Goal: Check status: Check status

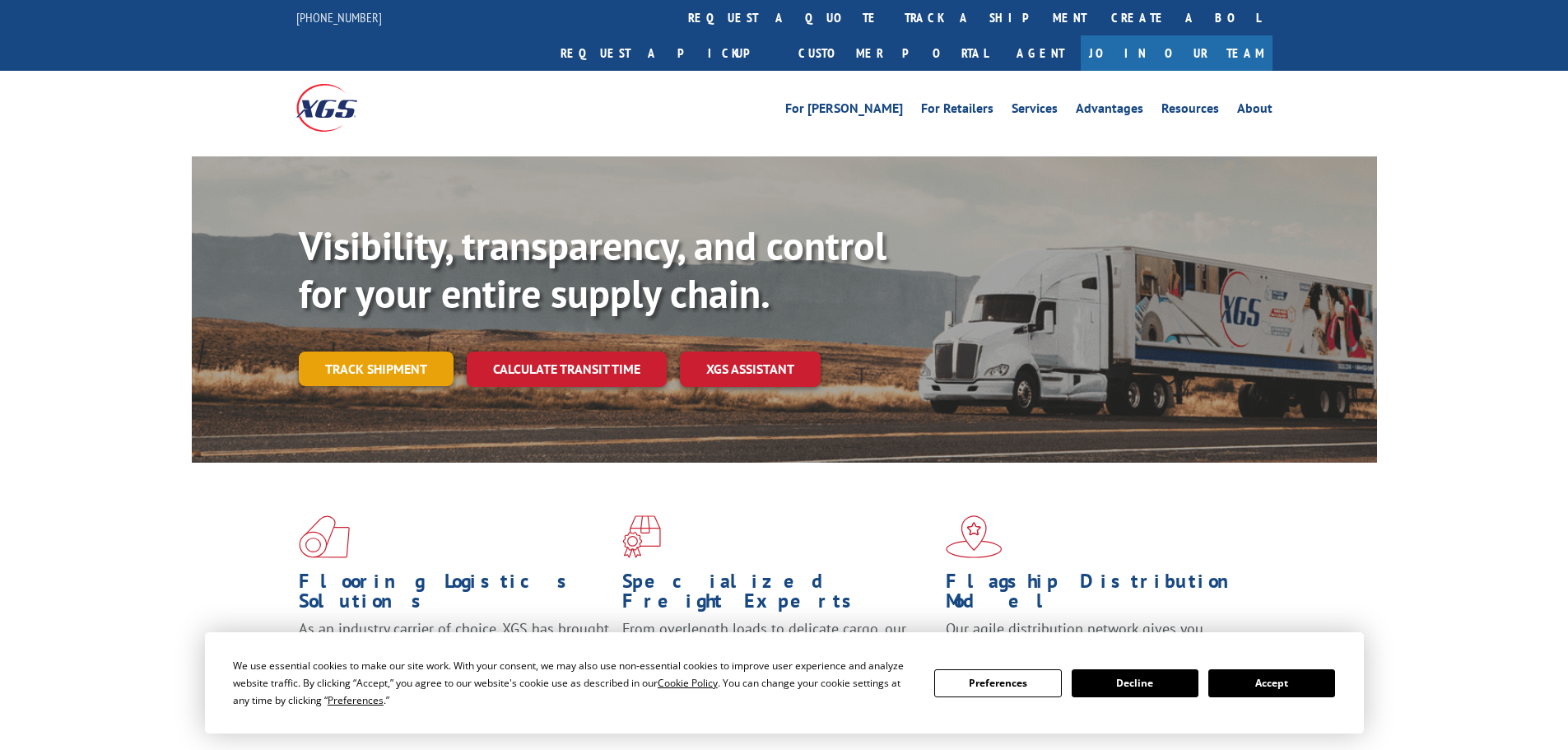
click at [385, 351] on link "Track shipment" at bounding box center [376, 368] width 155 height 35
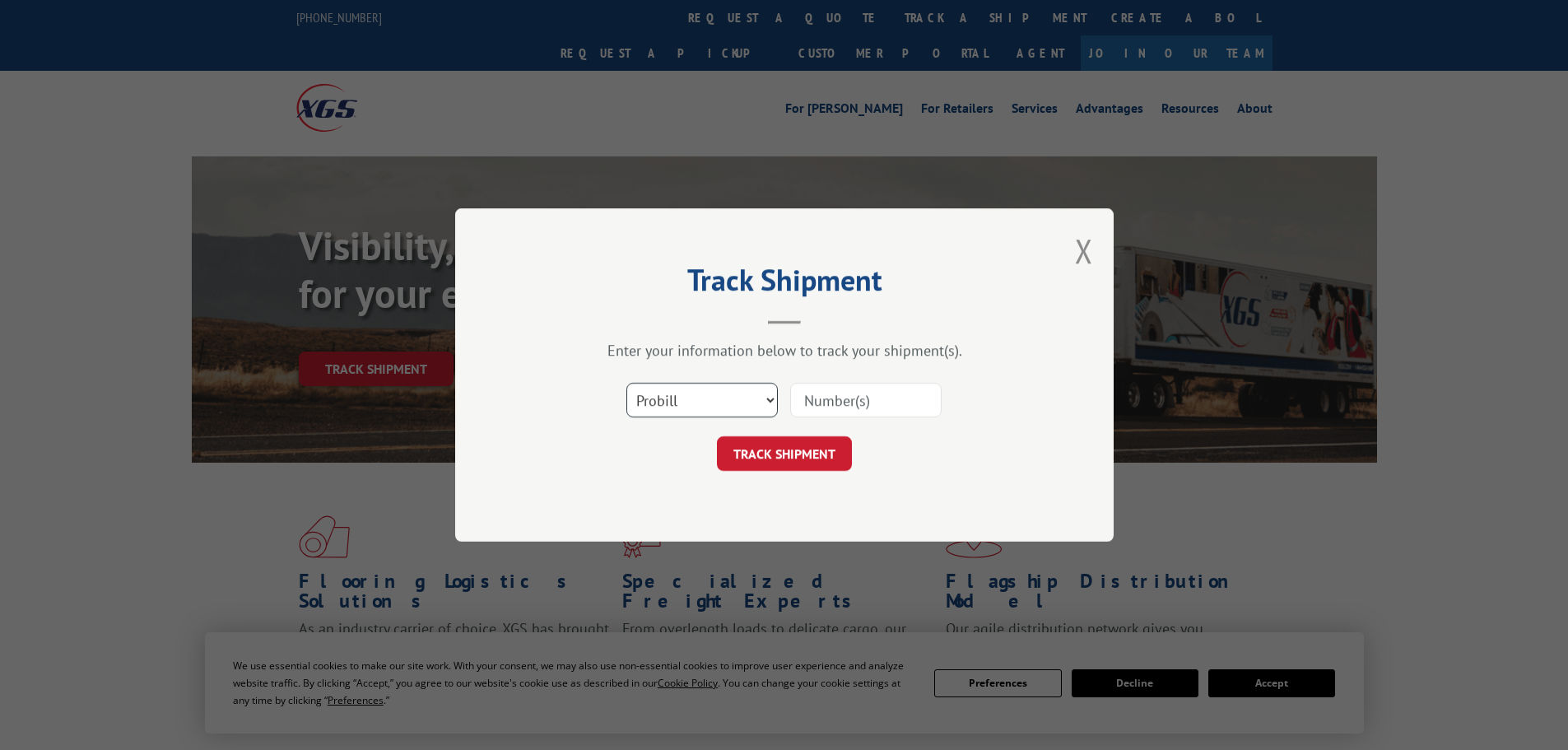
click at [765, 401] on select "Select category... Probill BOL PO" at bounding box center [703, 400] width 152 height 35
select select "bol"
click at [627, 383] on select "Select category... Probill BOL PO" at bounding box center [703, 400] width 152 height 35
click at [861, 407] on input at bounding box center [866, 400] width 152 height 35
paste input "2866374"
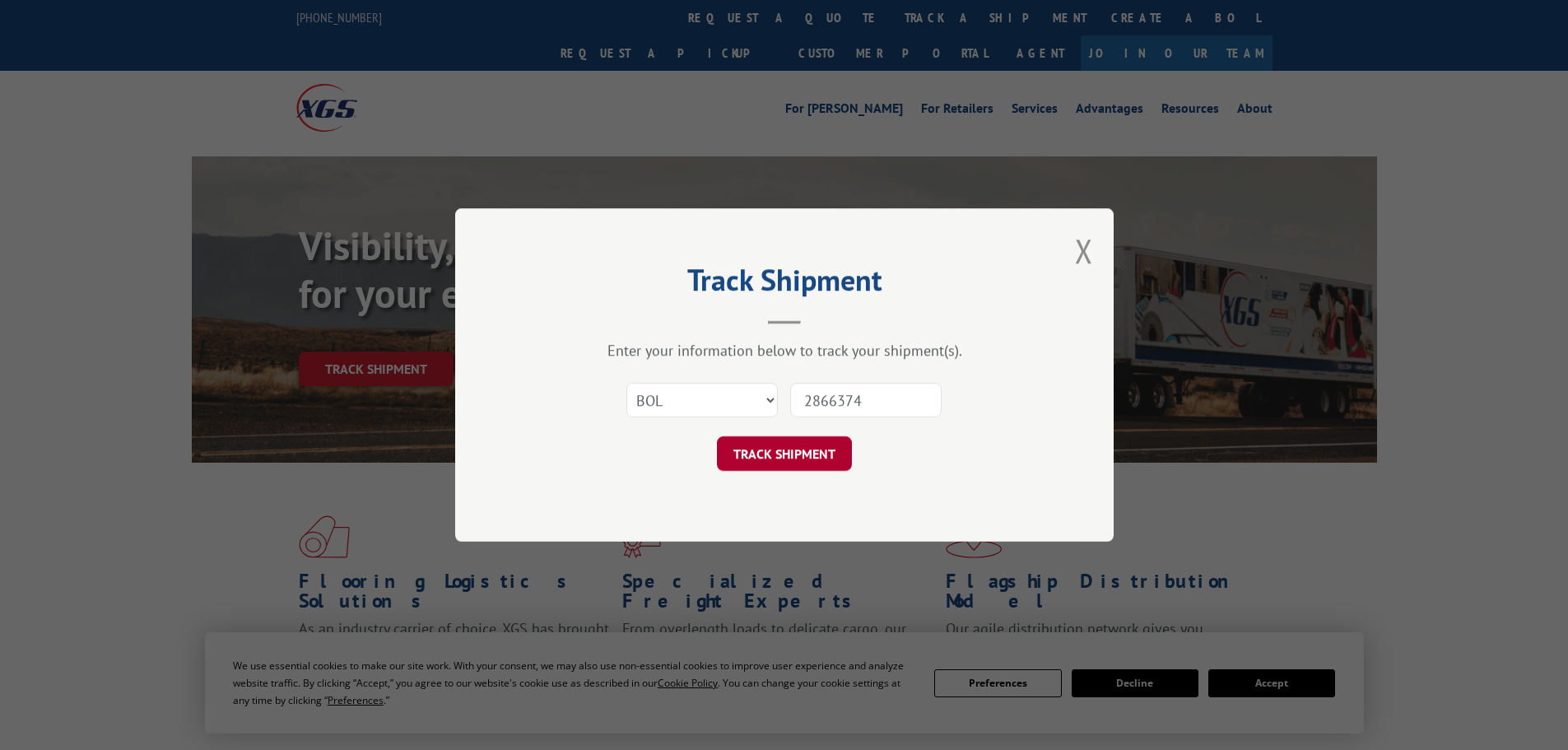
type input "2866374"
click at [814, 443] on button "TRACK SHIPMENT" at bounding box center [784, 453] width 135 height 35
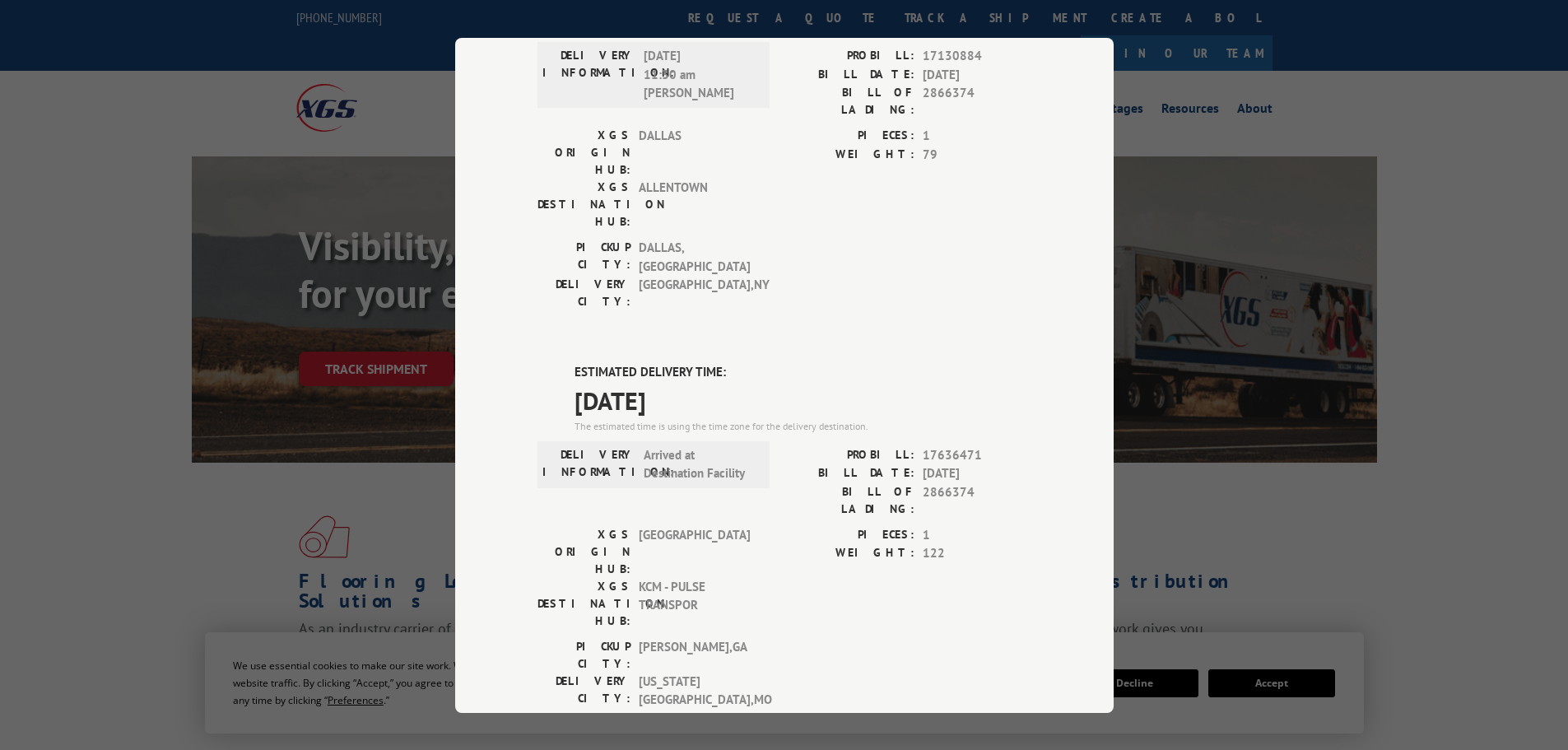
scroll to position [83, 0]
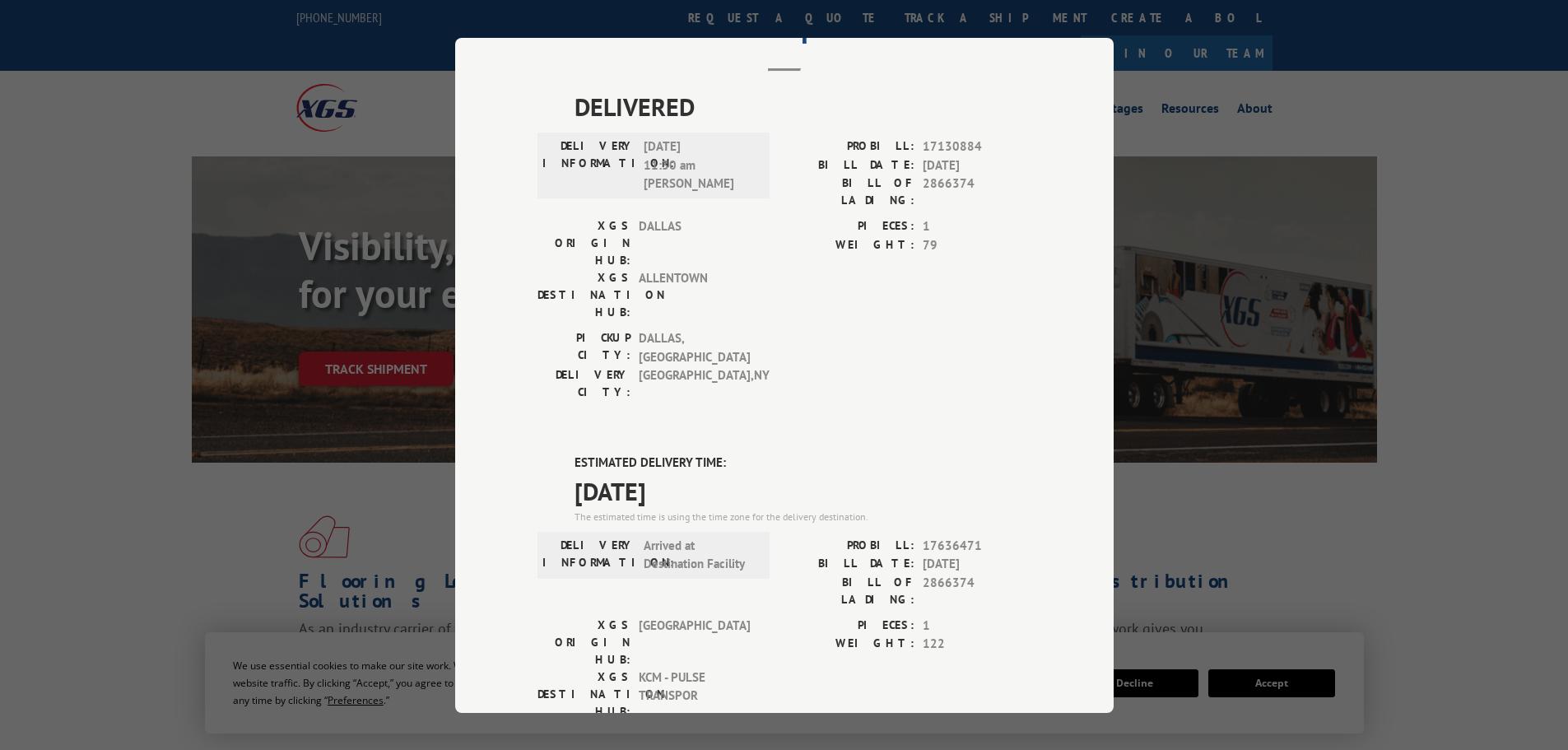
click at [194, 95] on div "Track Shipment DELIVERED DELIVERY INFORMATION: [DATE] 11:30 am [PERSON_NAME]: 1…" at bounding box center [784, 375] width 1568 height 750
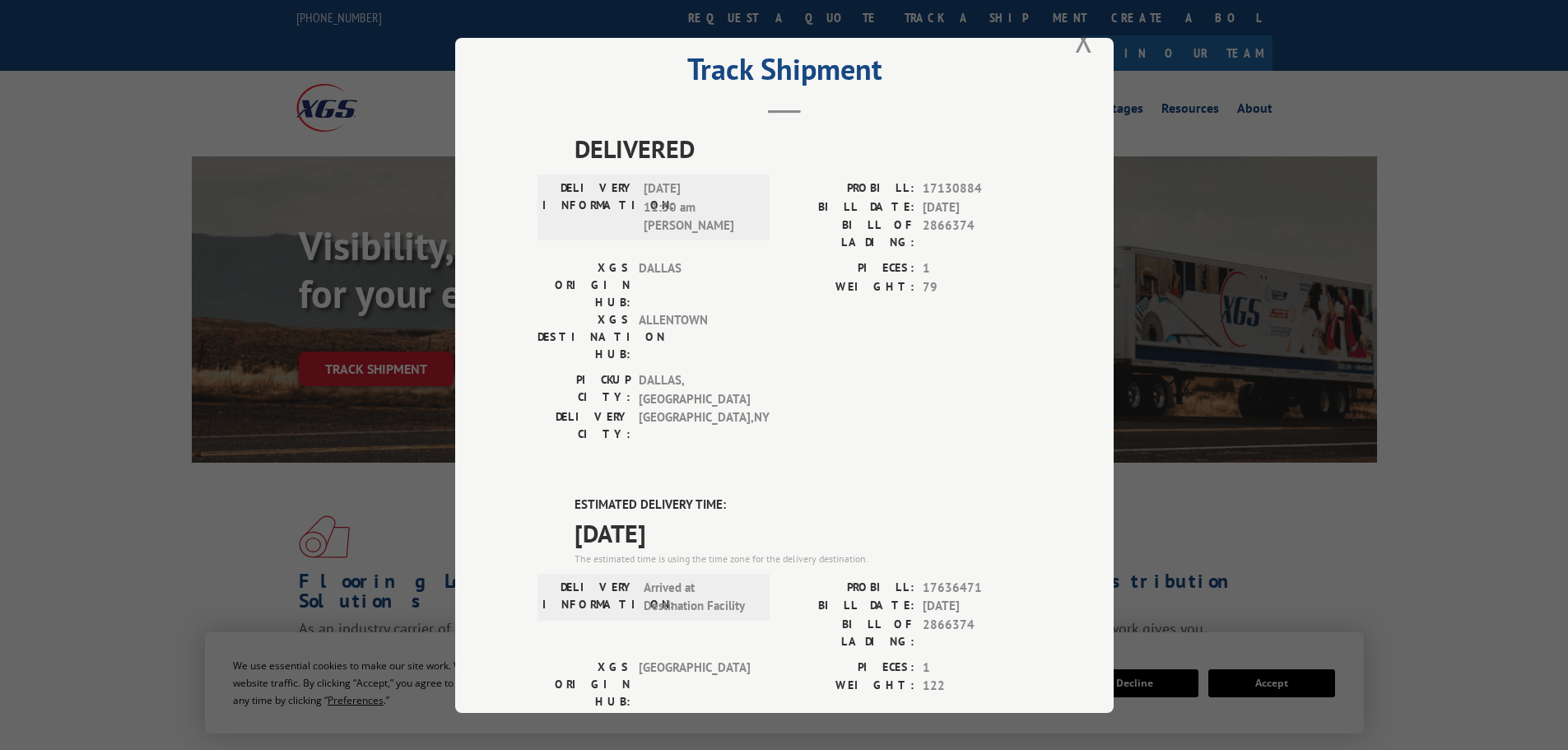
scroll to position [0, 0]
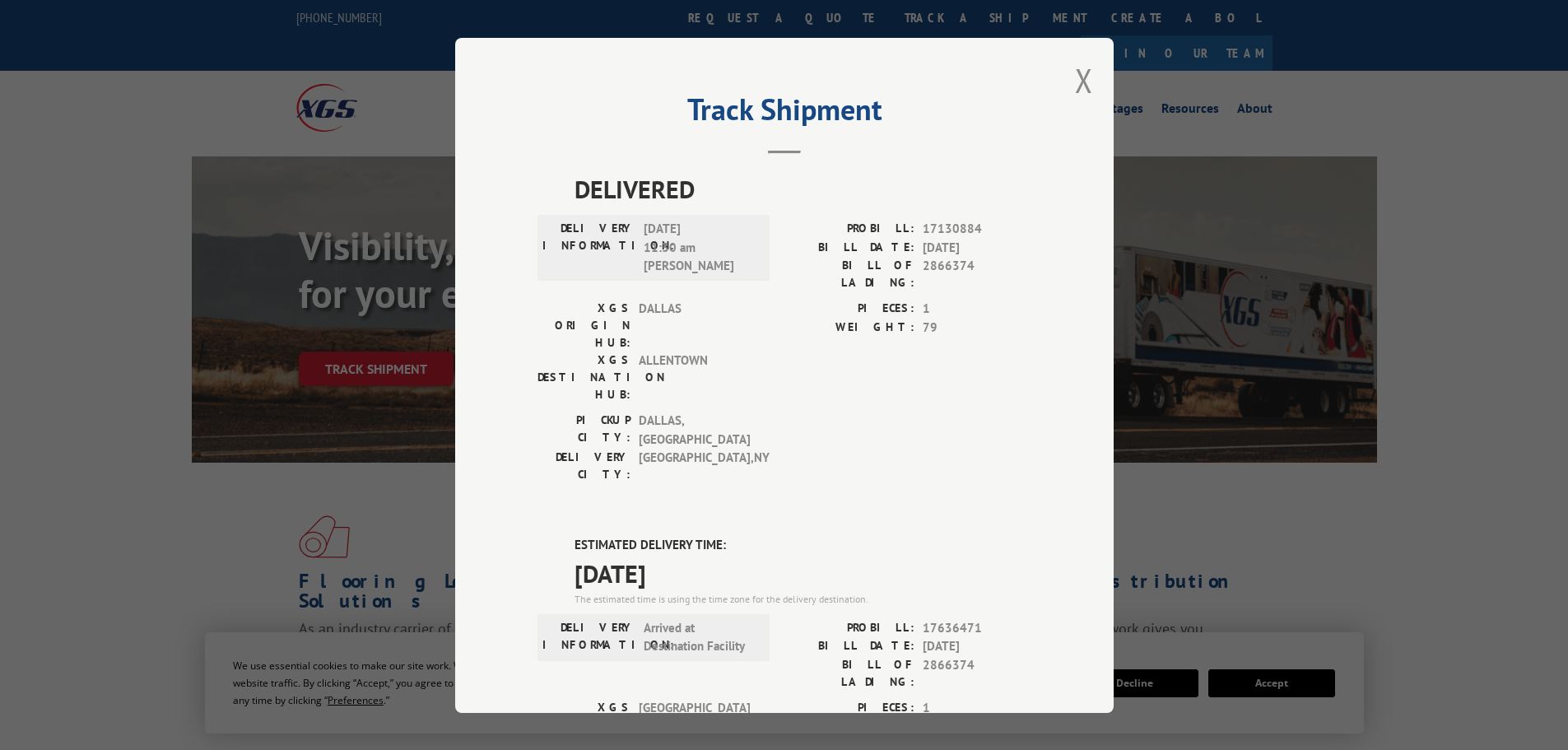
drag, startPoint x: 728, startPoint y: 487, endPoint x: 562, endPoint y: 448, distance: 170.5
copy div "ESTIMATED DELIVERY TIME: [DATE]"
drag, startPoint x: 1074, startPoint y: 84, endPoint x: 1015, endPoint y: 115, distance: 66.6
click at [1075, 84] on button "Close modal" at bounding box center [1084, 80] width 18 height 43
